Goal: Transaction & Acquisition: Purchase product/service

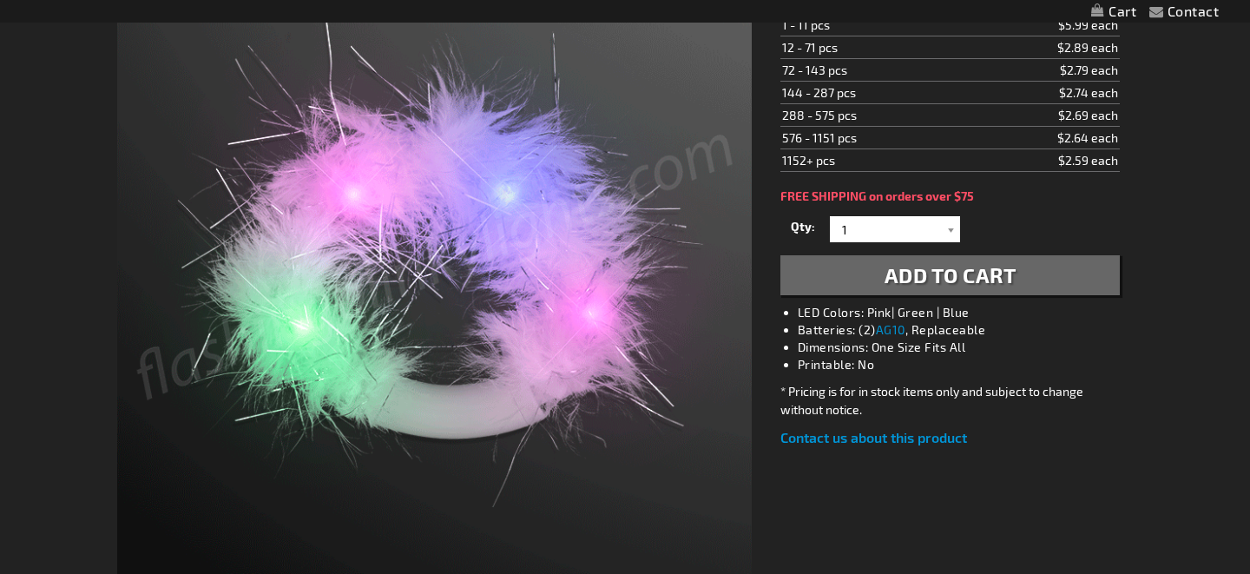
scroll to position [314, 0]
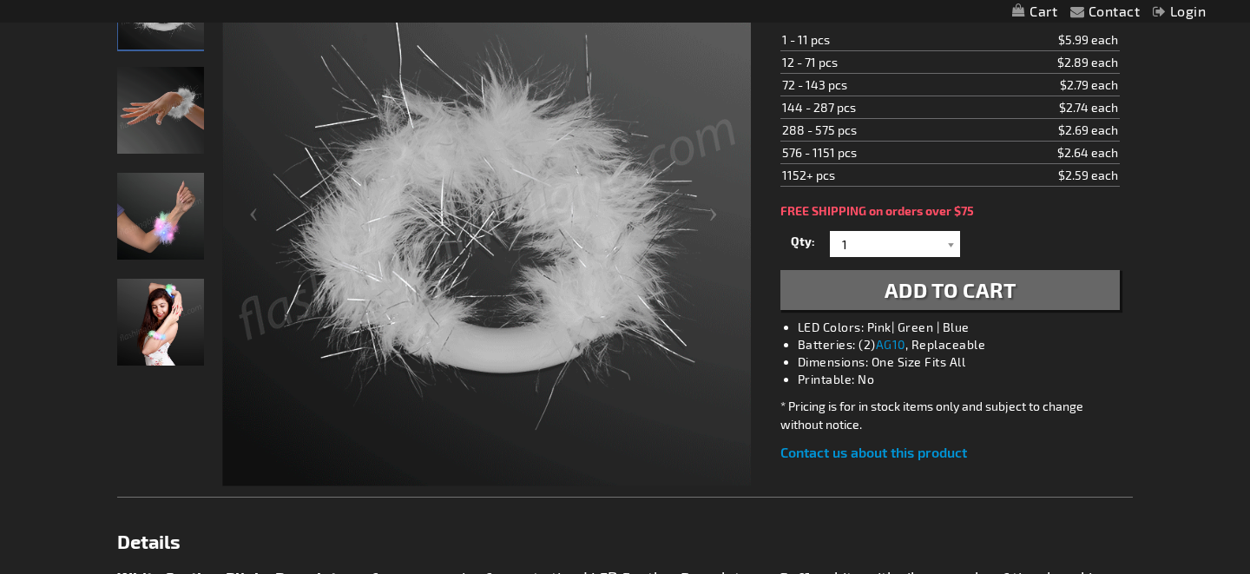
click at [156, 205] on img "Hand model displaying White Feather Blinky Bracelet" at bounding box center [160, 216] width 87 height 87
